Goal: Transaction & Acquisition: Purchase product/service

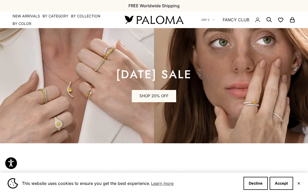
click at [304, 184] on div "This website uses cookies to ensure you get the best experience. Learn more Dec…" at bounding box center [154, 183] width 308 height 21
click at [300, 183] on button "✕" at bounding box center [298, 183] width 3 height 3
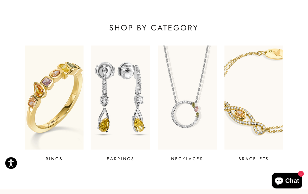
scroll to position [148, 0]
click at [70, 101] on img at bounding box center [54, 97] width 59 height 104
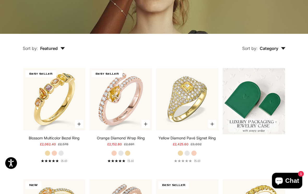
scroll to position [92, 0]
click at [279, 51] on span "Category" at bounding box center [272, 48] width 26 height 5
click at [274, 51] on span "Category" at bounding box center [272, 48] width 26 height 5
click at [57, 56] on button "Sort by: Featured" at bounding box center [44, 45] width 66 height 22
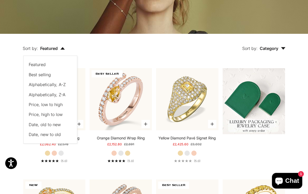
click at [61, 106] on span "Price, low to high" at bounding box center [46, 104] width 34 height 5
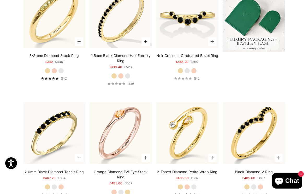
scroll to position [174, 0]
click at [275, 47] on img at bounding box center [253, 18] width 62 height 66
click at [263, 32] on img at bounding box center [253, 18] width 62 height 66
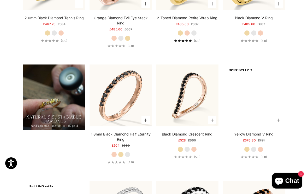
scroll to position [331, 0]
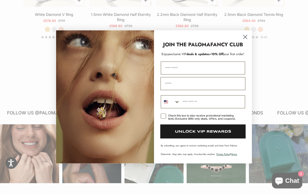
click at [245, 39] on icon "Close dialog" at bounding box center [245, 37] width 4 height 4
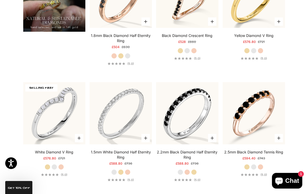
scroll to position [414, 0]
